Goal: Information Seeking & Learning: Learn about a topic

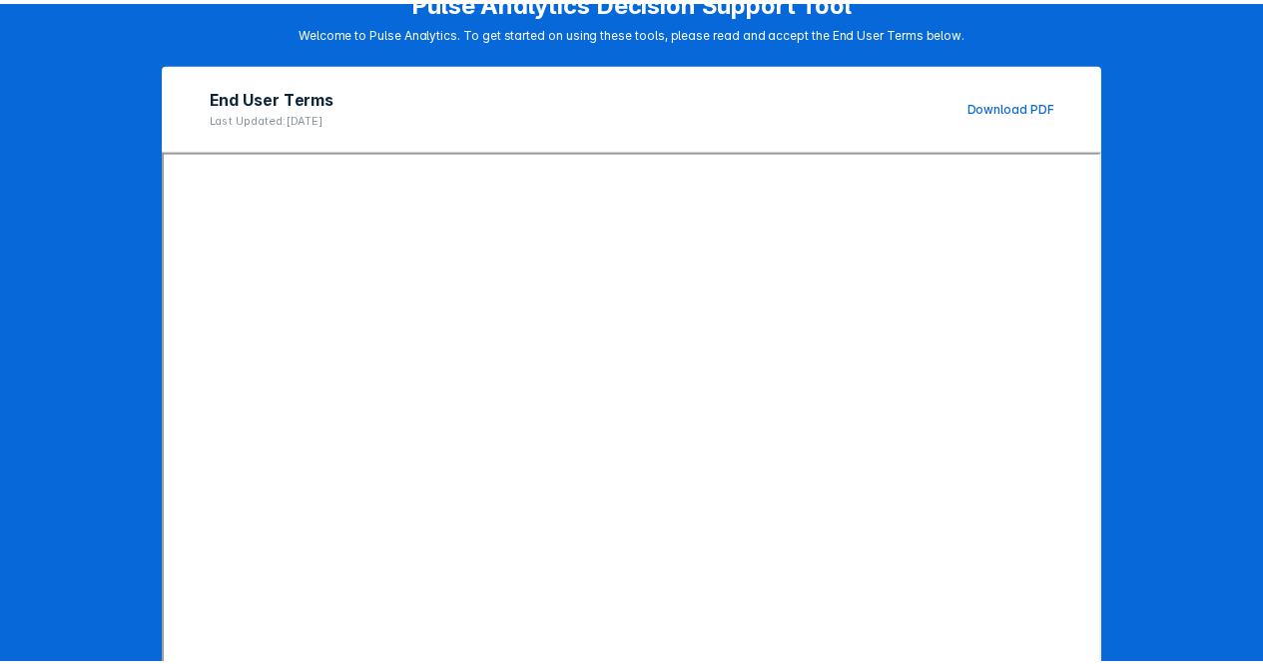
scroll to position [285, 0]
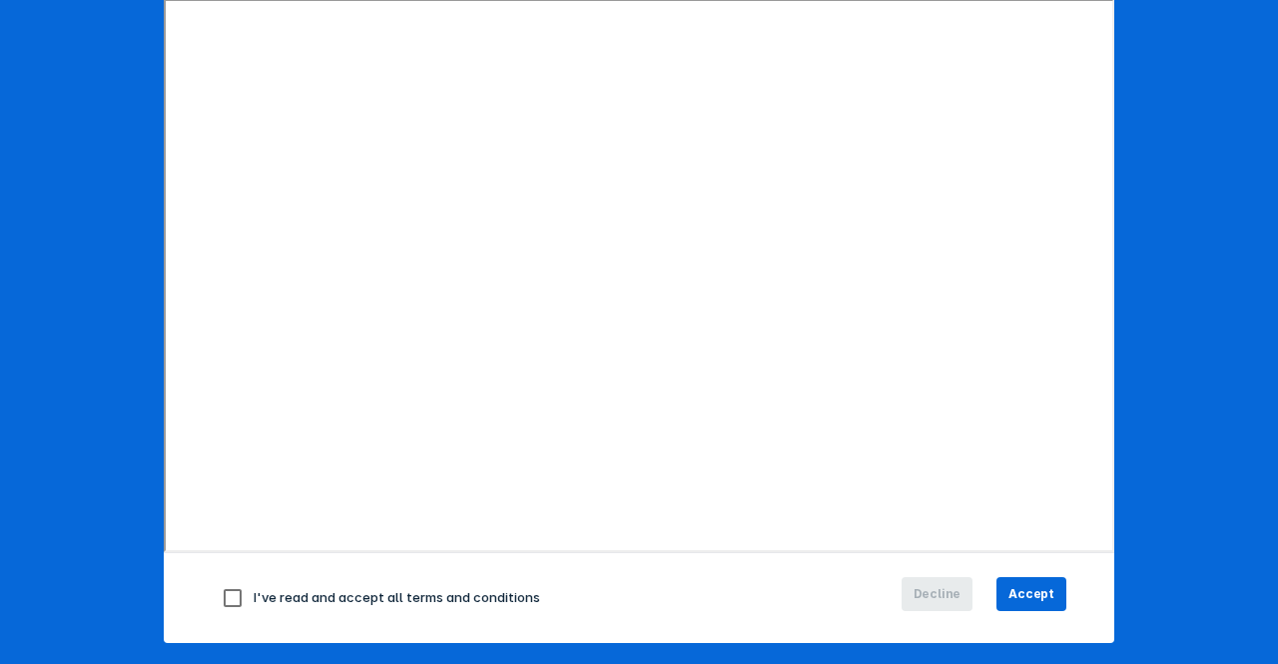
click at [230, 590] on input "checkbox" at bounding box center [233, 598] width 42 height 42
checkbox input "true"
click at [899, 589] on span "Accept" at bounding box center [1031, 594] width 46 height 18
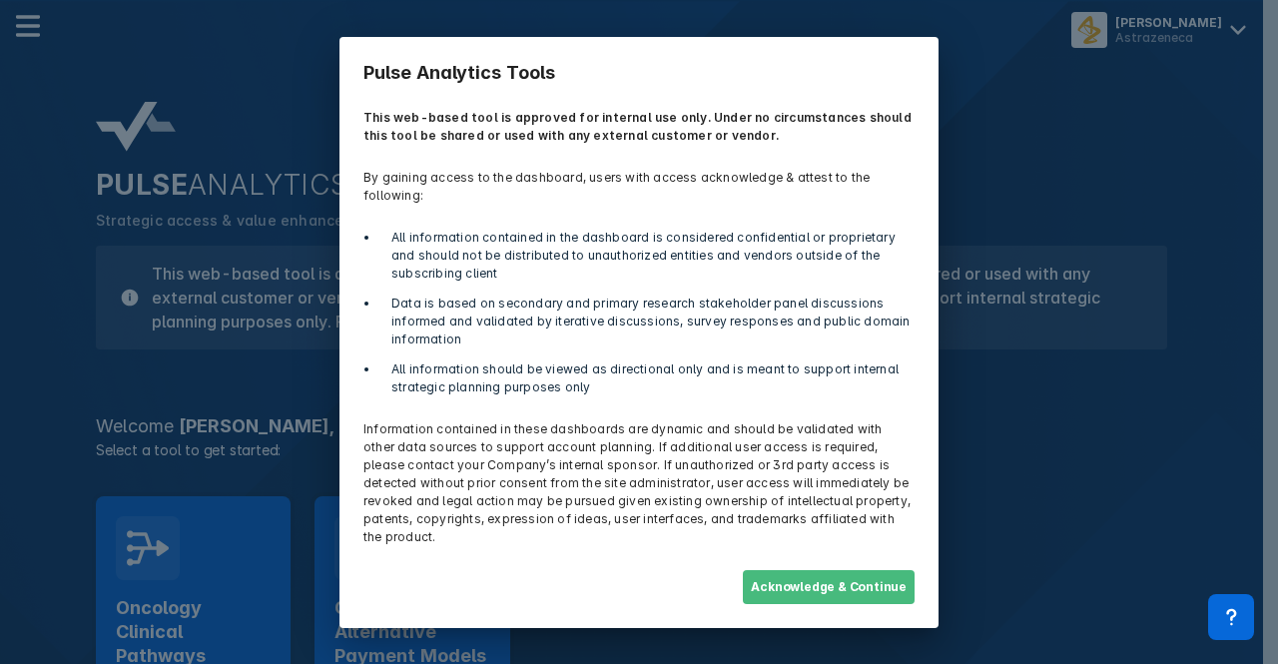
click at [799, 570] on button "Acknowledge & Continue" at bounding box center [829, 587] width 172 height 34
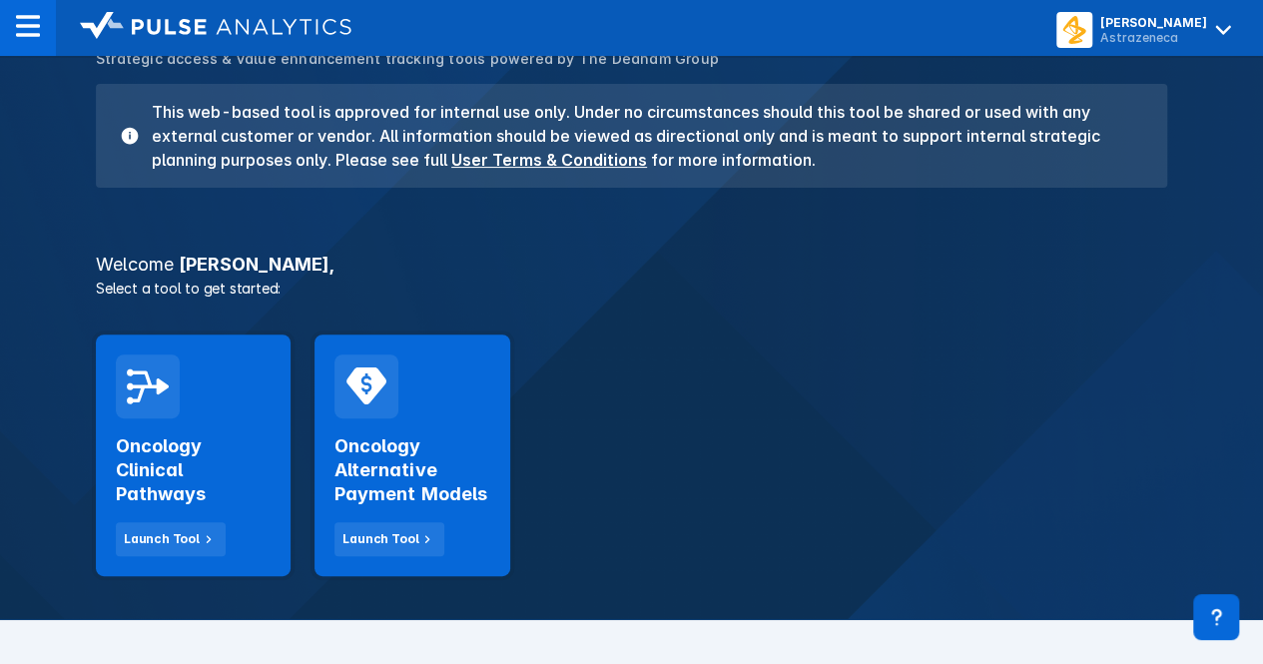
scroll to position [169, 0]
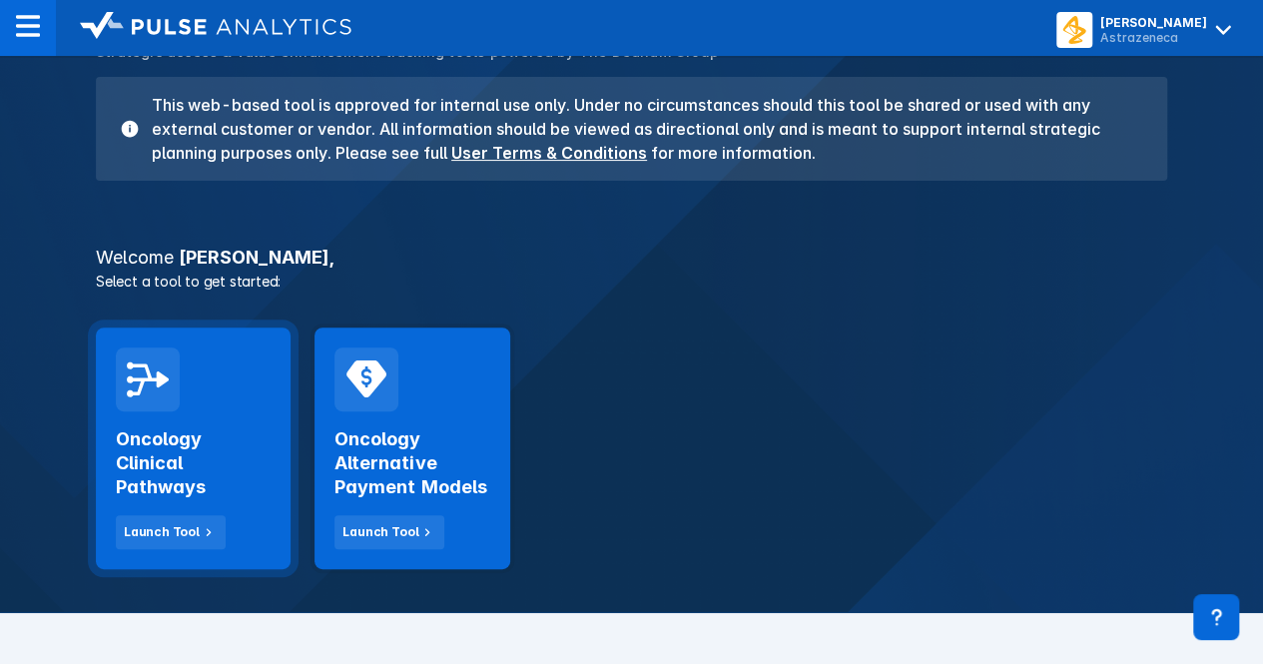
click at [144, 400] on div at bounding box center [148, 379] width 64 height 64
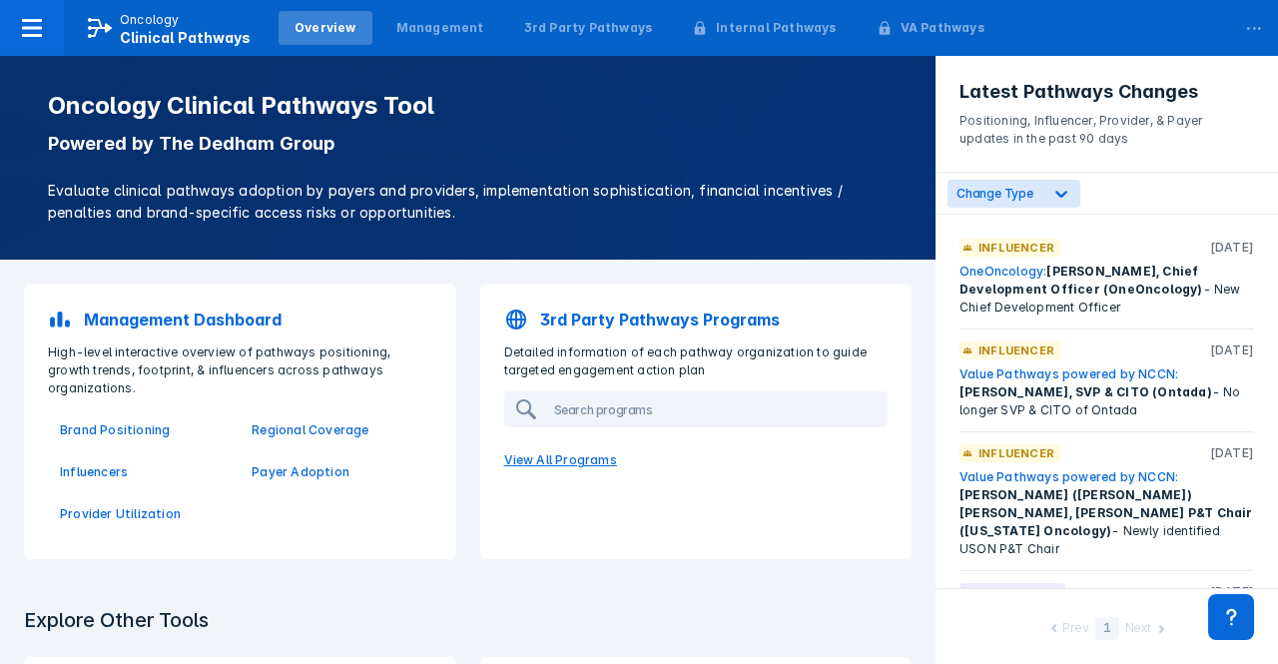
click at [535, 467] on p "View All Programs" at bounding box center [696, 460] width 408 height 42
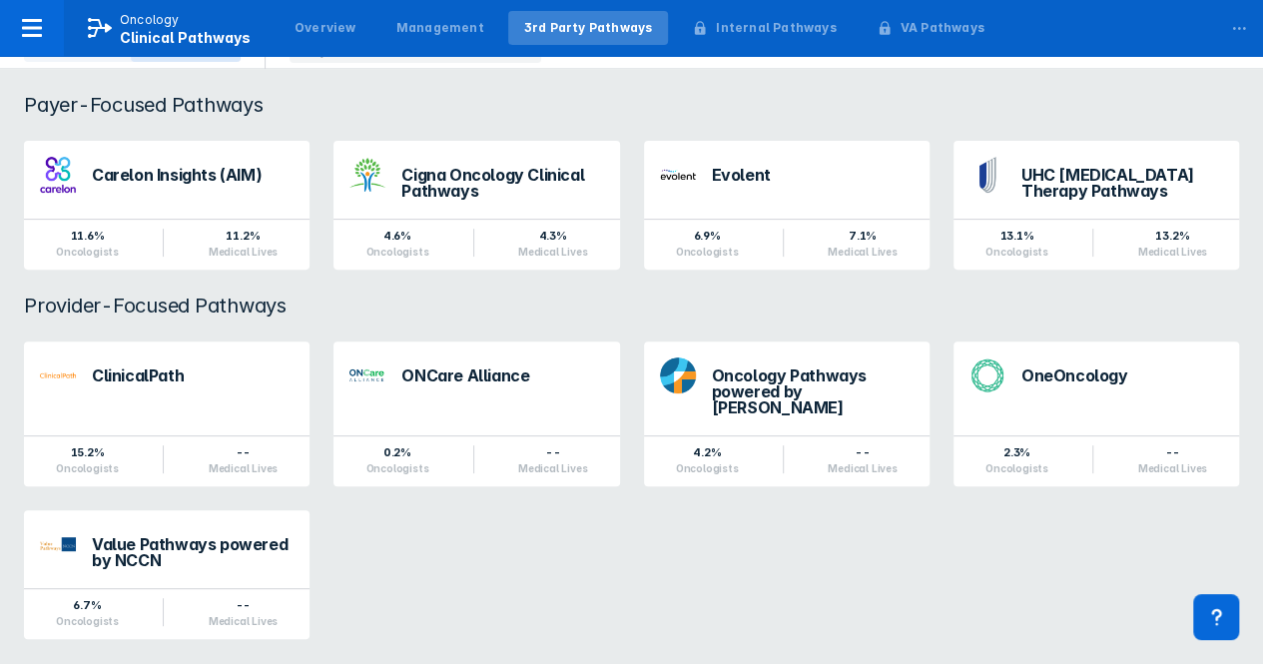
scroll to position [212, 0]
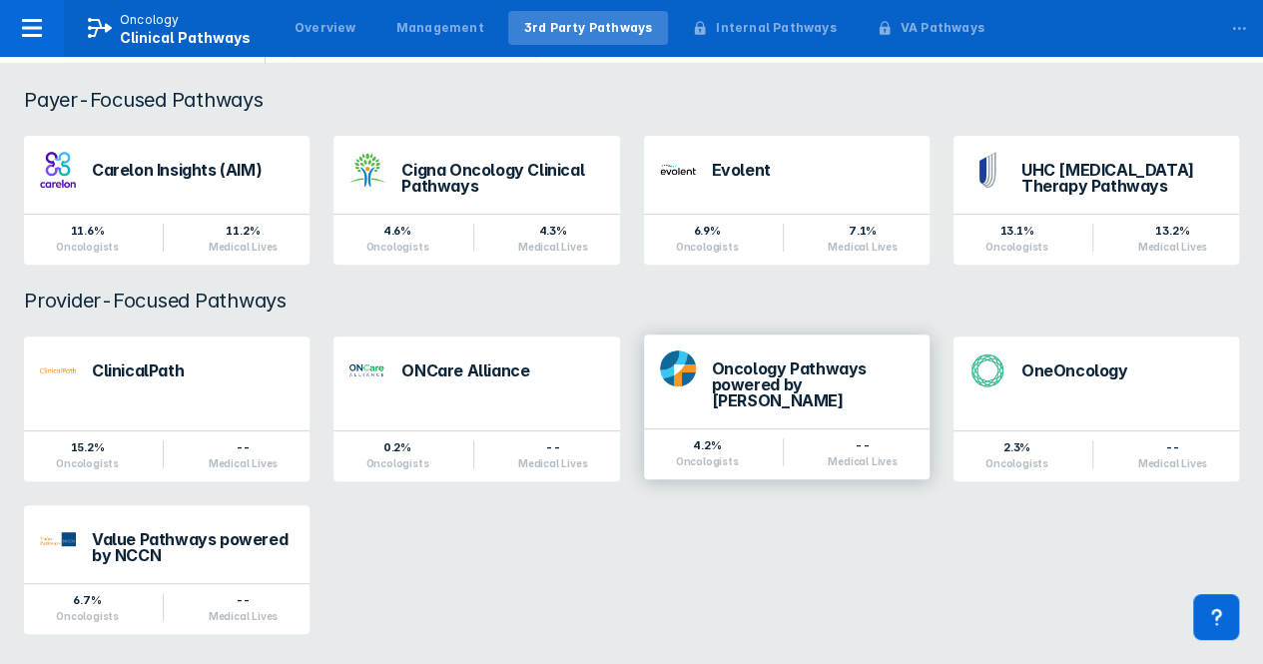
click at [777, 390] on div "Oncology Pathways powered by [PERSON_NAME]" at bounding box center [813, 384] width 202 height 48
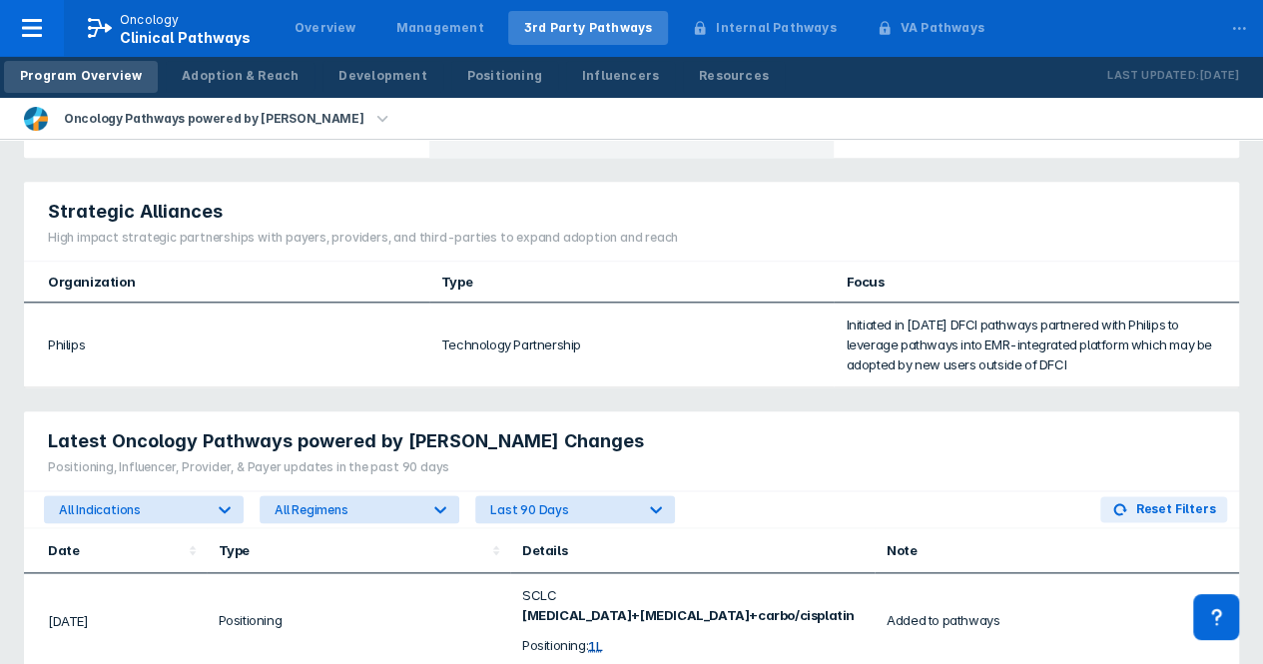
scroll to position [1241, 0]
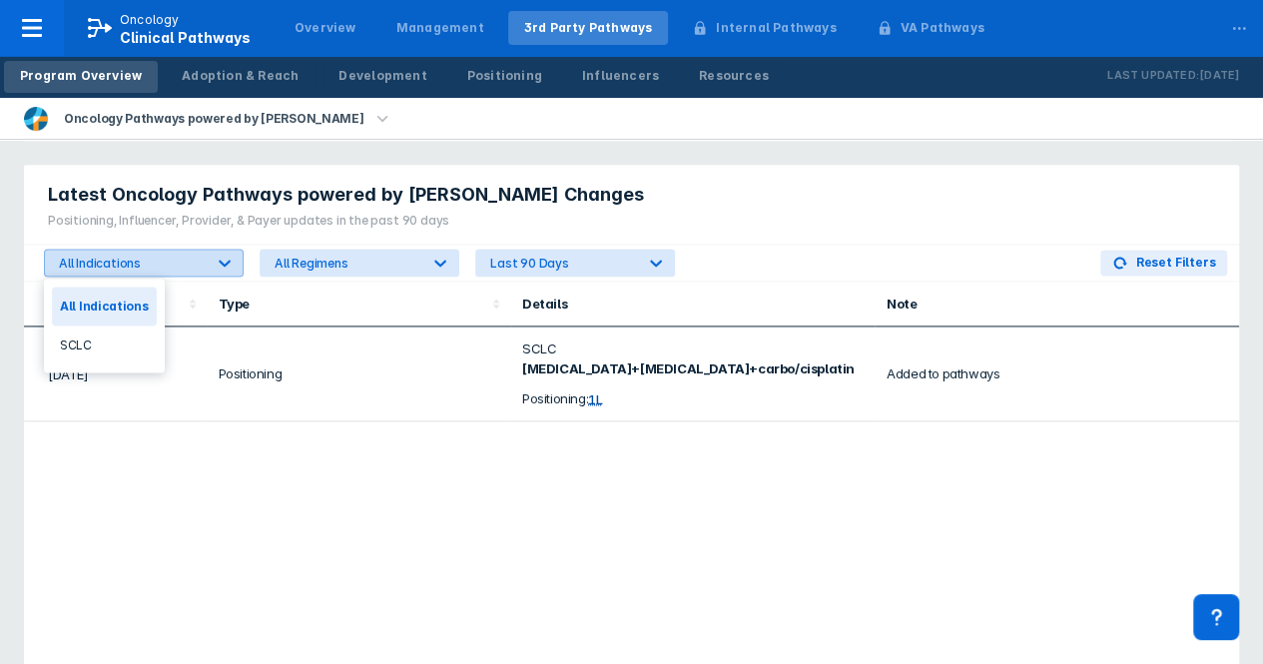
click at [199, 263] on div "All Indications" at bounding box center [131, 263] width 145 height 15
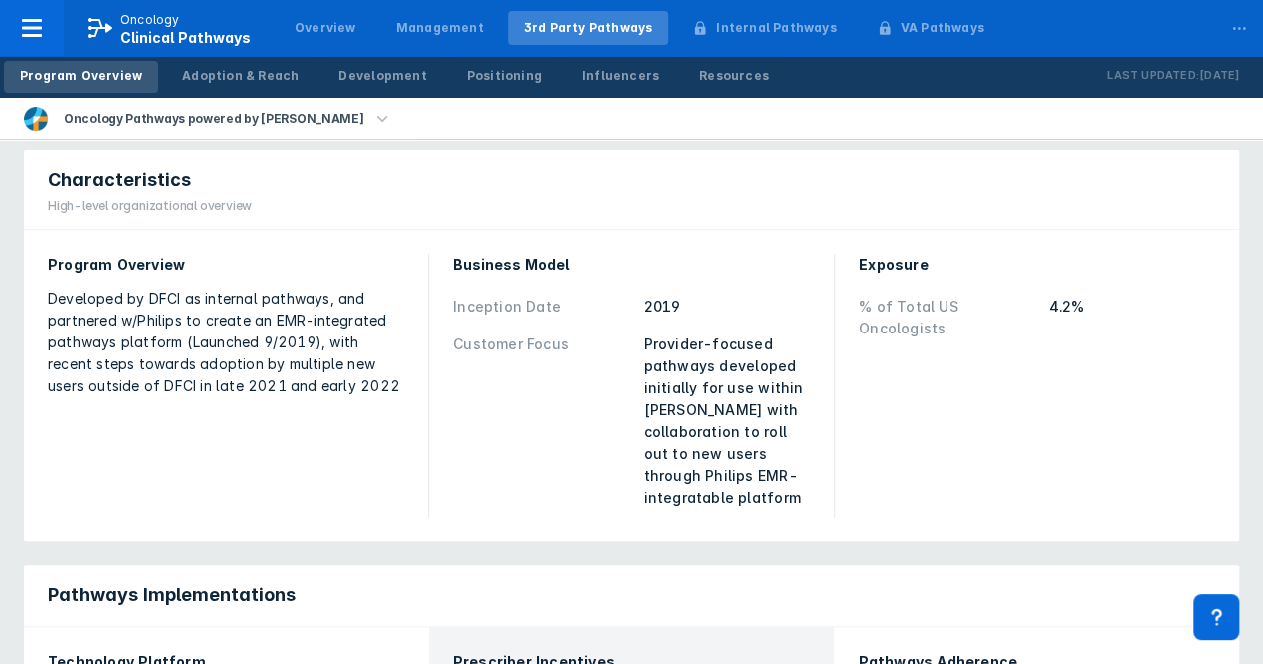
scroll to position [0, 0]
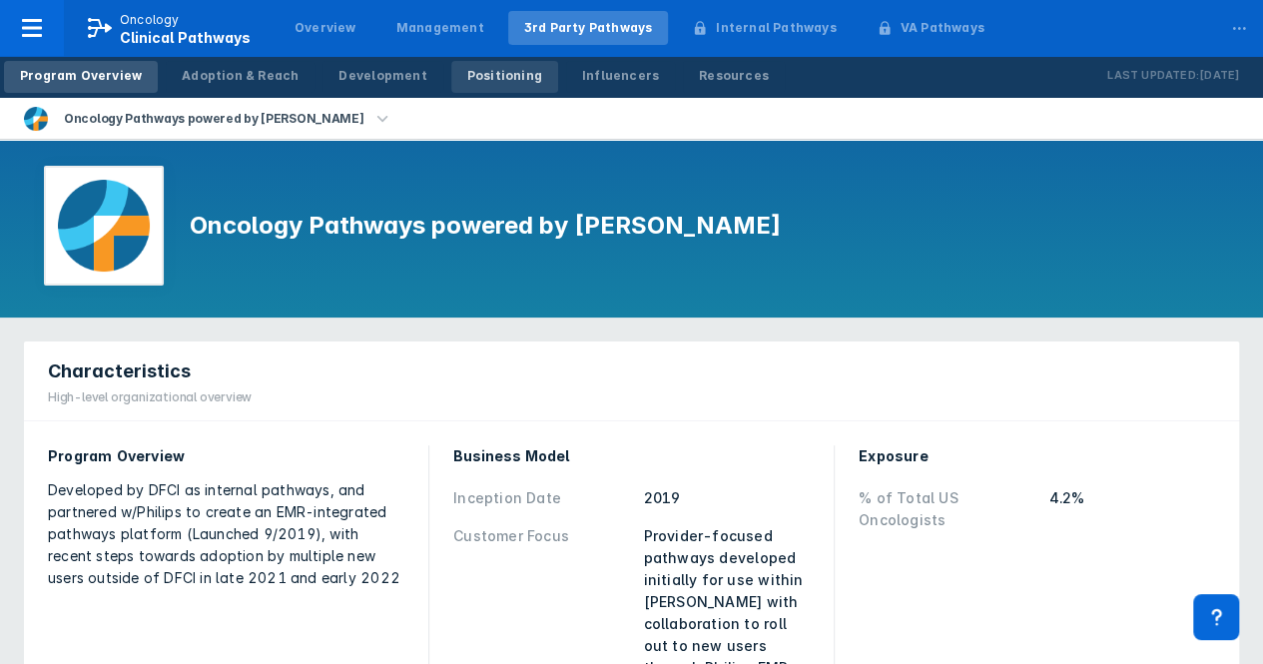
click at [510, 74] on link "Positioning" at bounding box center [504, 77] width 107 height 32
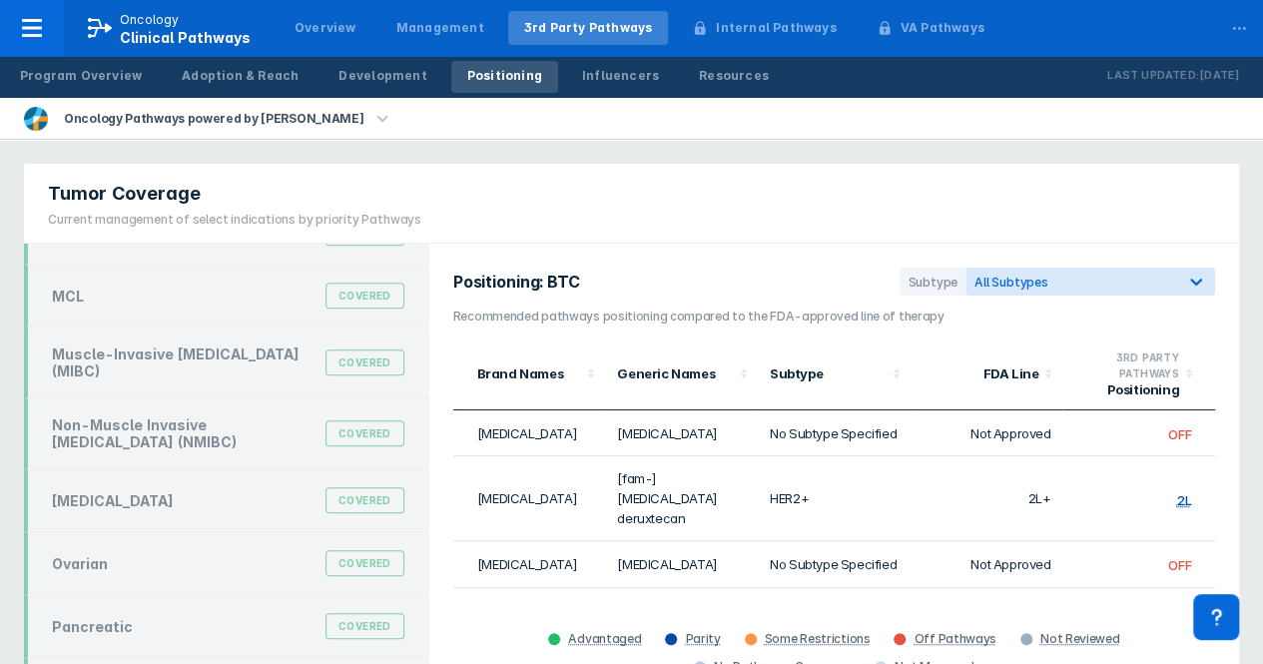
scroll to position [567, 0]
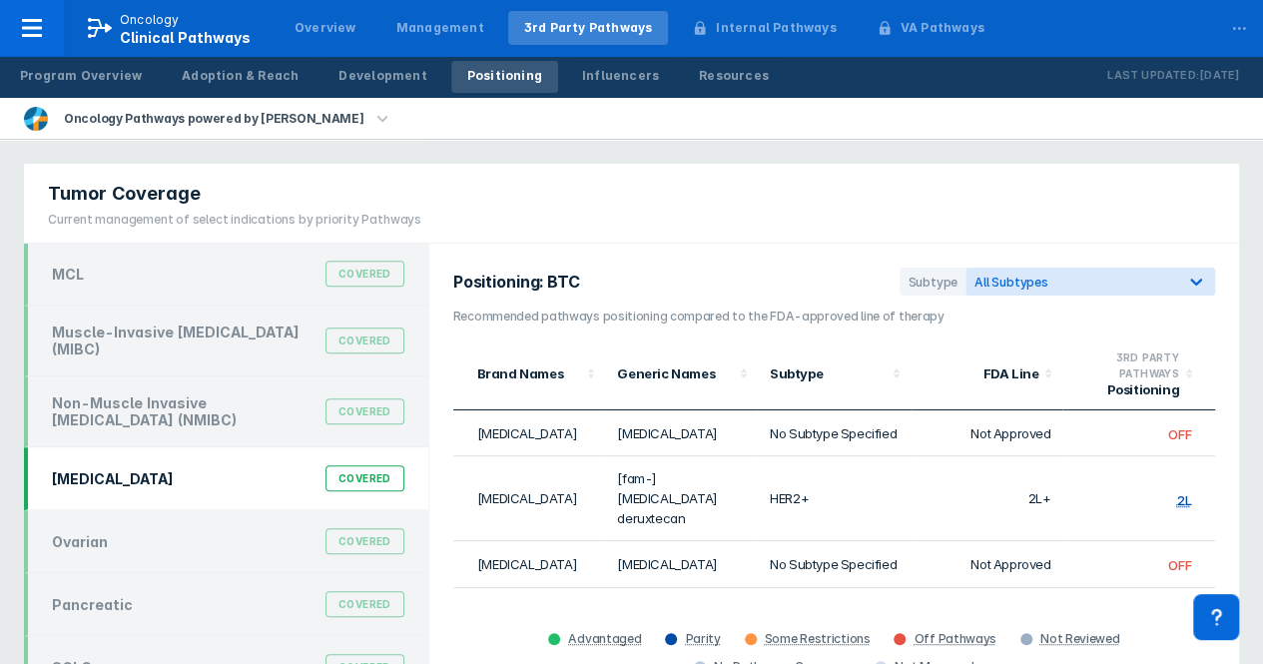
click at [62, 472] on div "NSCLC" at bounding box center [113, 478] width 122 height 17
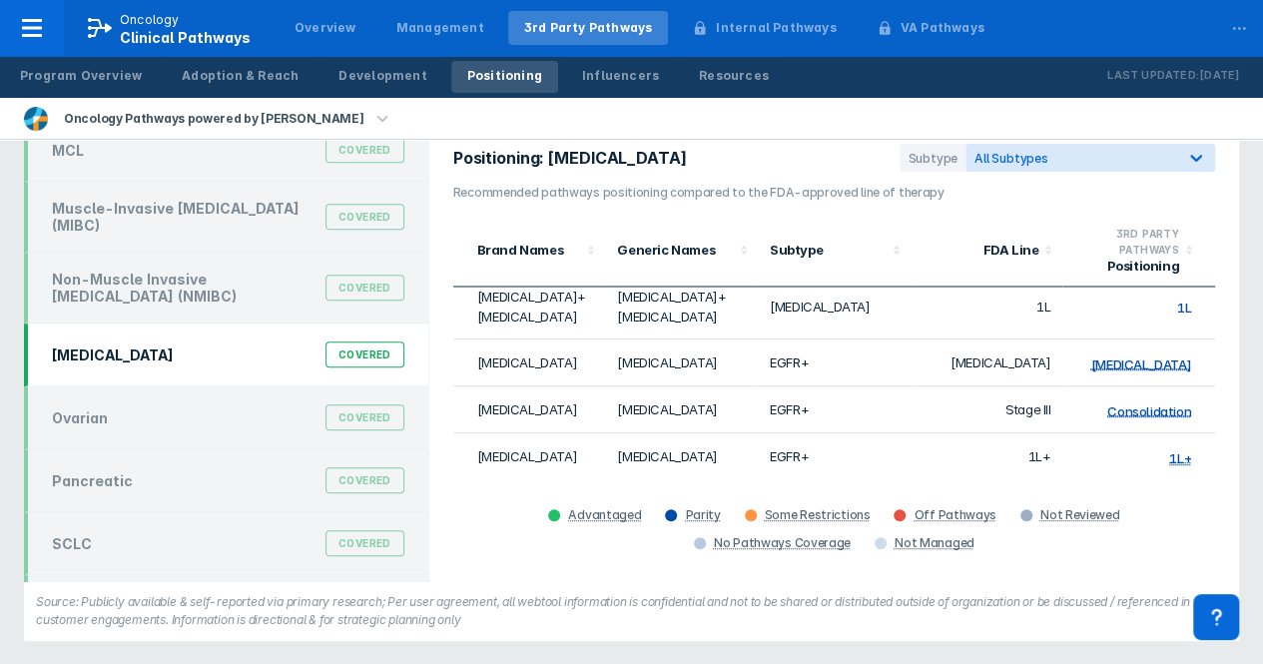
scroll to position [1749, 0]
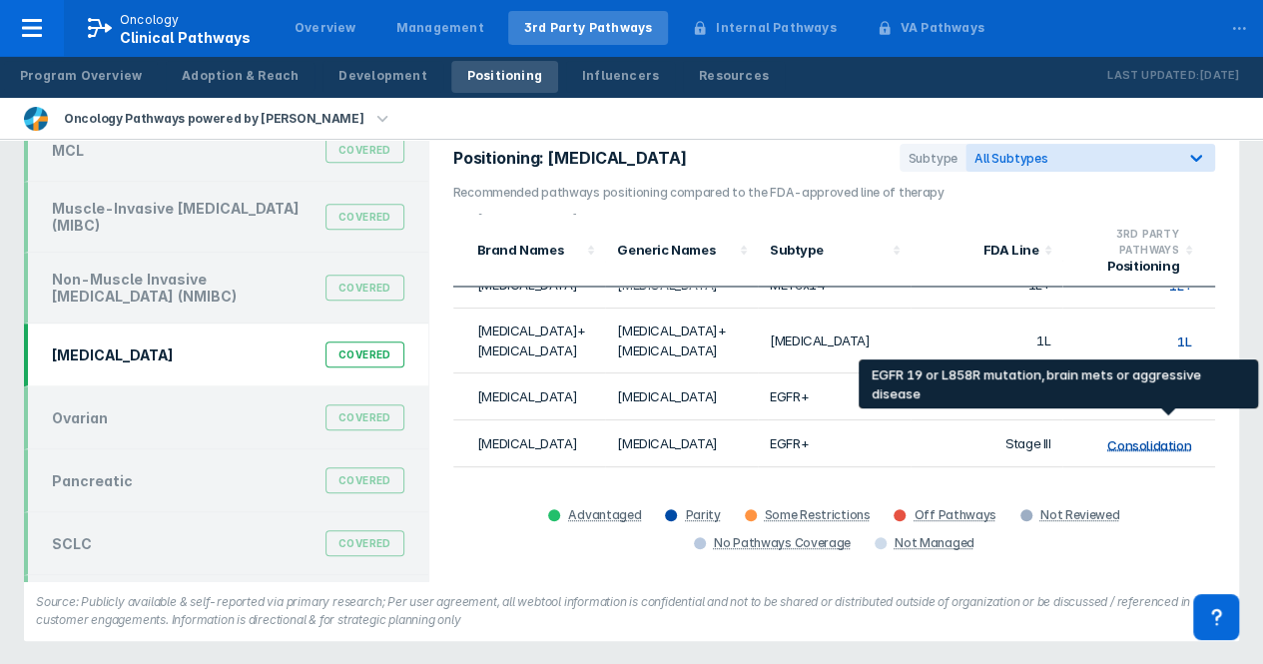
click at [899, 540] on div "1L" at bounding box center [1184, 548] width 14 height 16
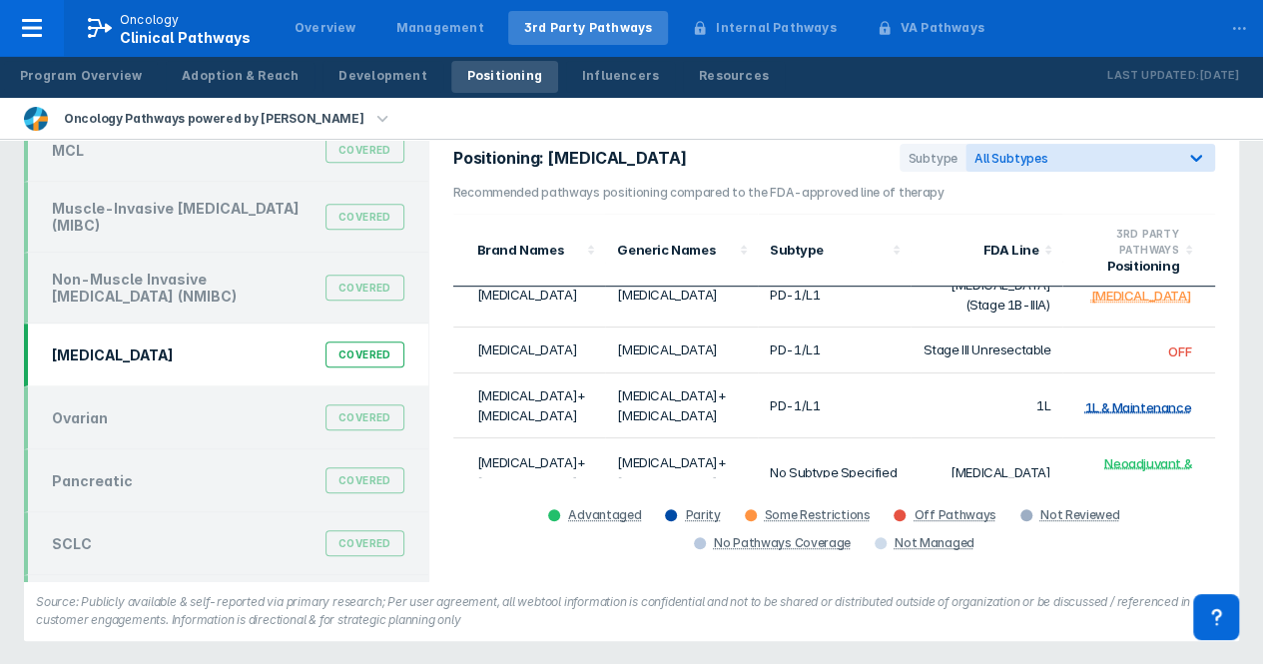
scroll to position [560, 0]
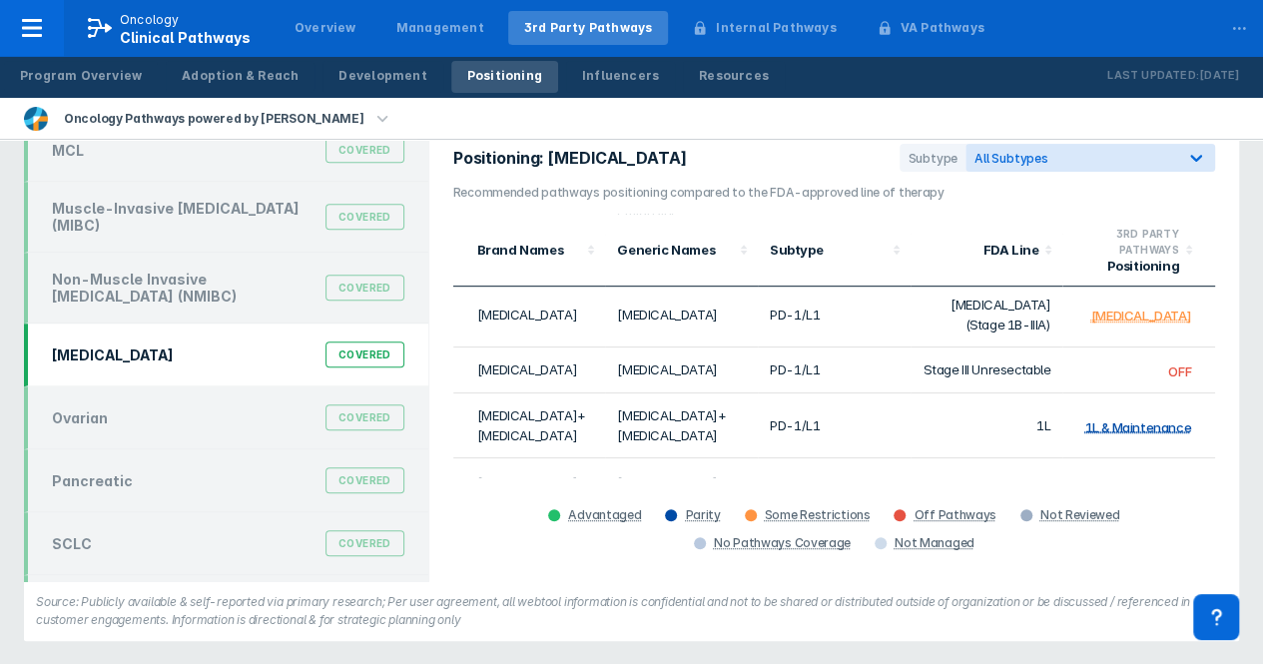
click at [899, 28] on nav "Oncology Clinical Pathways Overview Management 3rd Party Pathways Internal Path…" at bounding box center [631, 28] width 1263 height 56
click at [899, 150] on icon at bounding box center [1196, 158] width 20 height 20
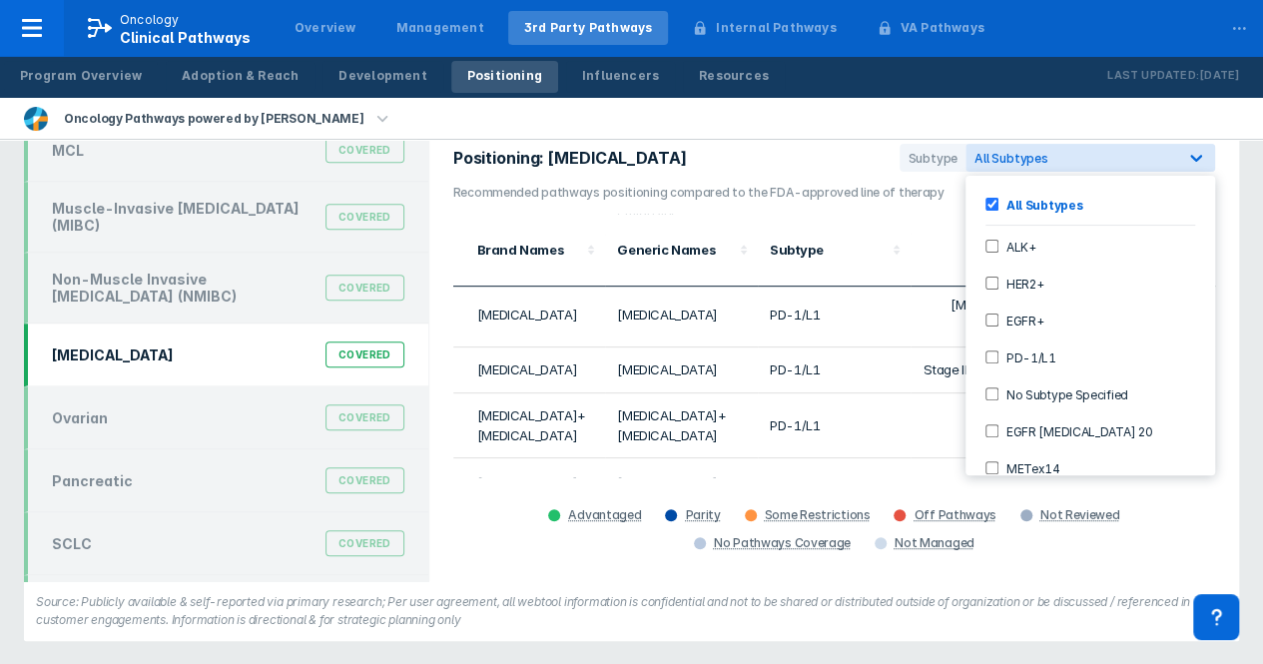
click at [899, 316] on input "EGFR+" at bounding box center [992, 320] width 13 height 13
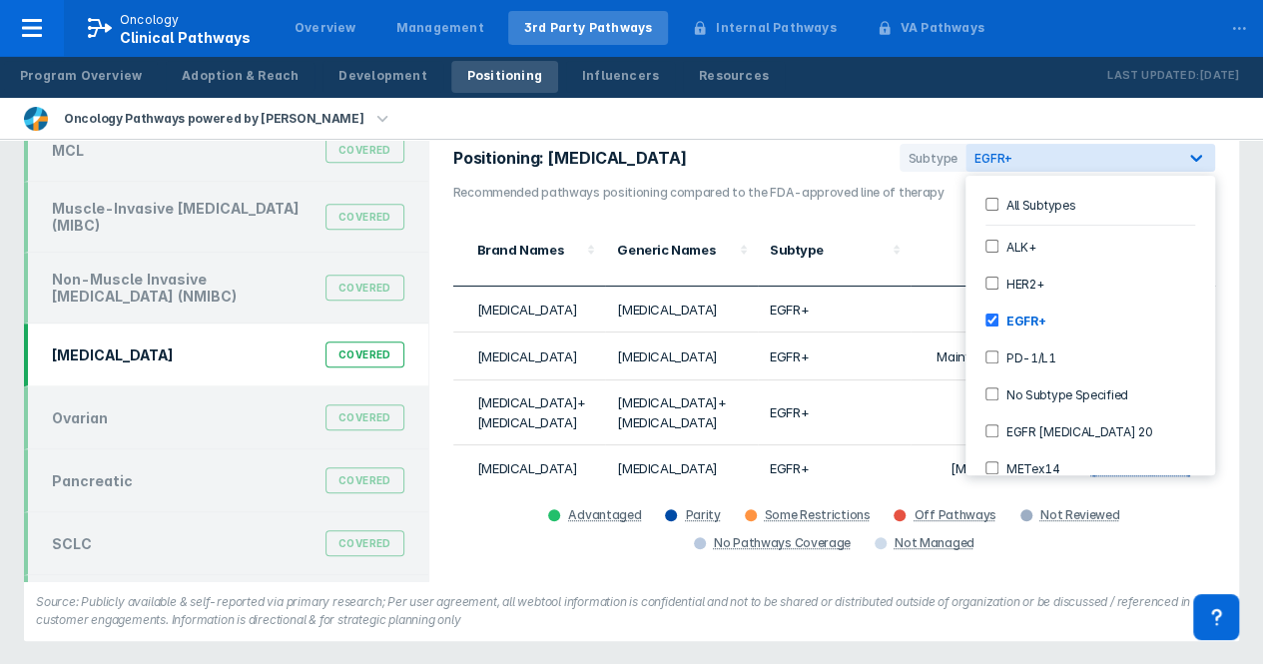
scroll to position [44, 0]
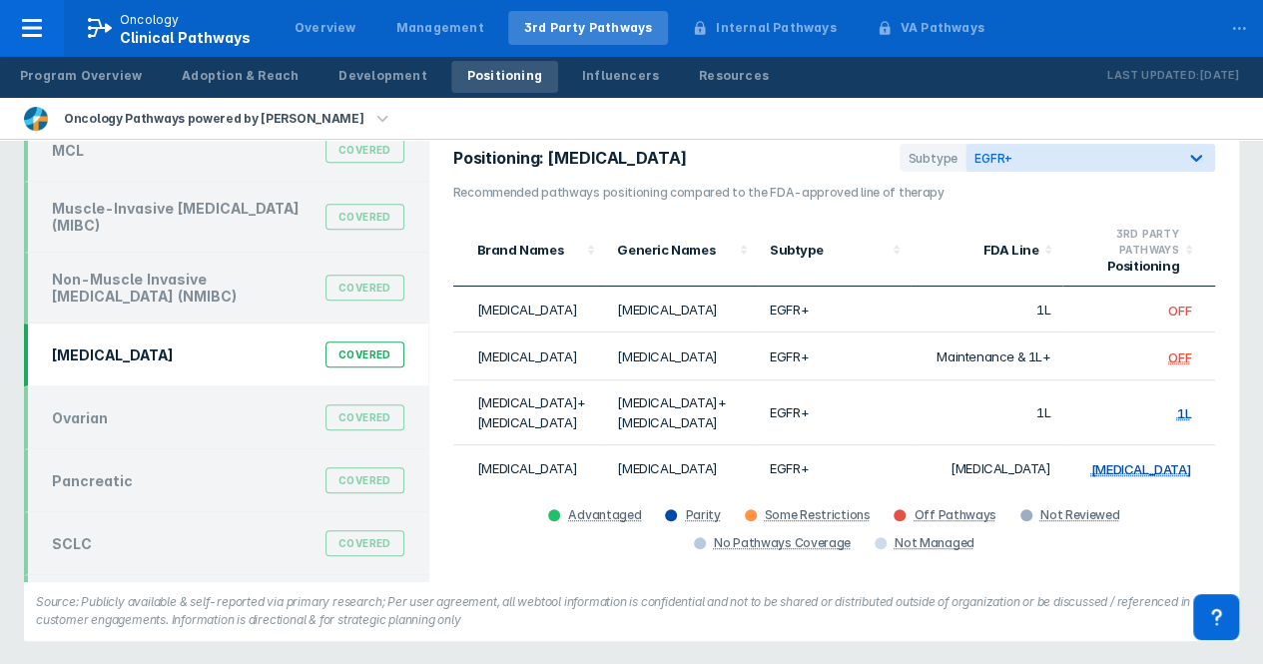
click at [822, 161] on section "Positioning: NSCLC Subtype EGFR+" at bounding box center [834, 164] width 762 height 40
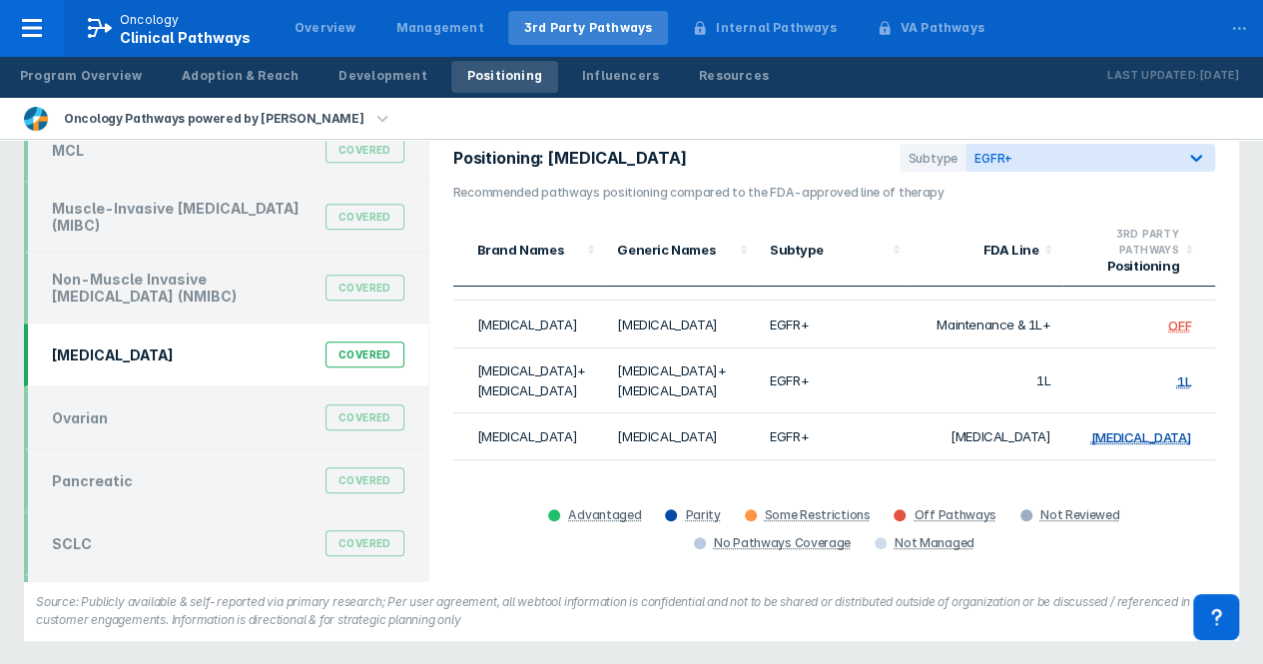
scroll to position [0, 0]
